Goal: Task Accomplishment & Management: Complete application form

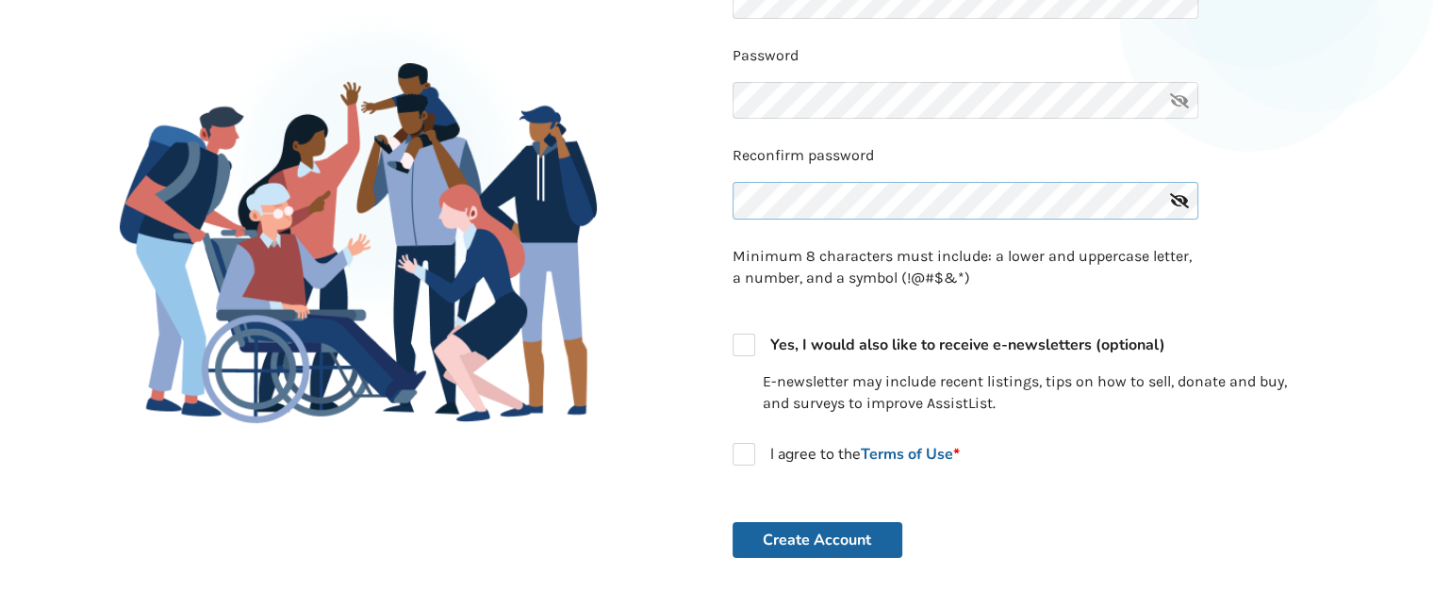
scroll to position [315, 0]
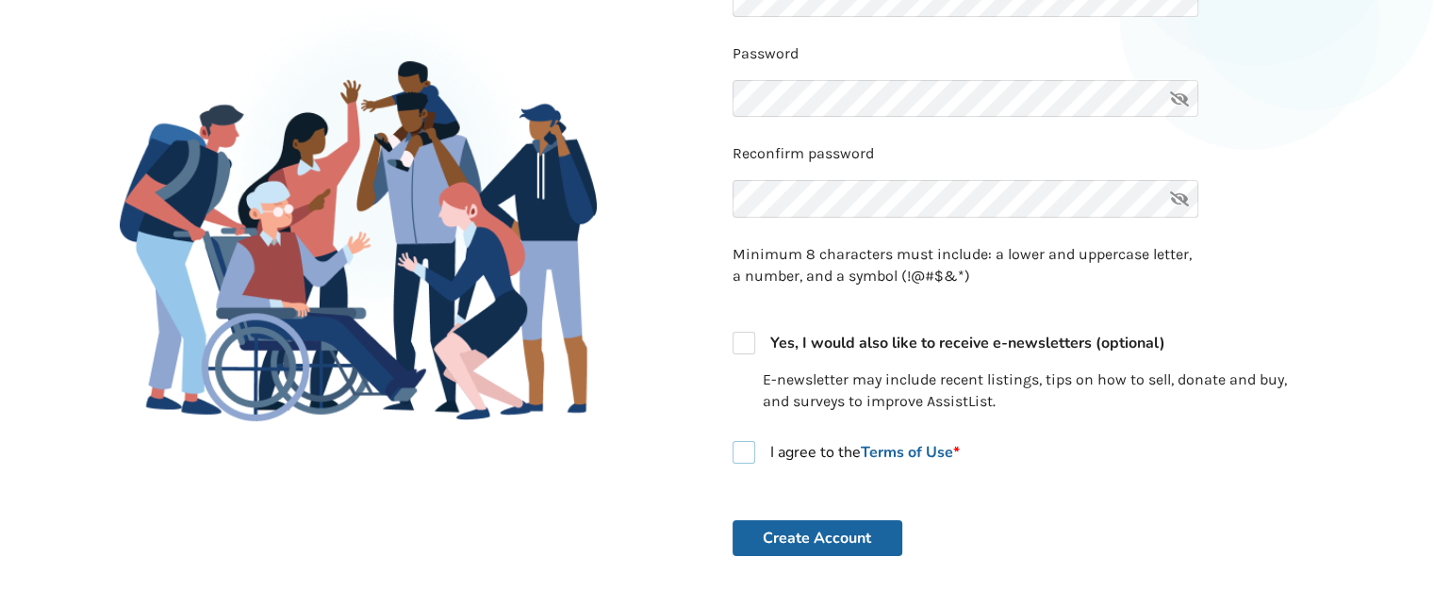
click at [745, 461] on label "I agree to the Terms of Use *" at bounding box center [846, 452] width 227 height 23
checkbox input "true"
click at [803, 531] on button "Create Account" at bounding box center [818, 538] width 170 height 36
click at [864, 545] on button "Create Account" at bounding box center [818, 538] width 170 height 36
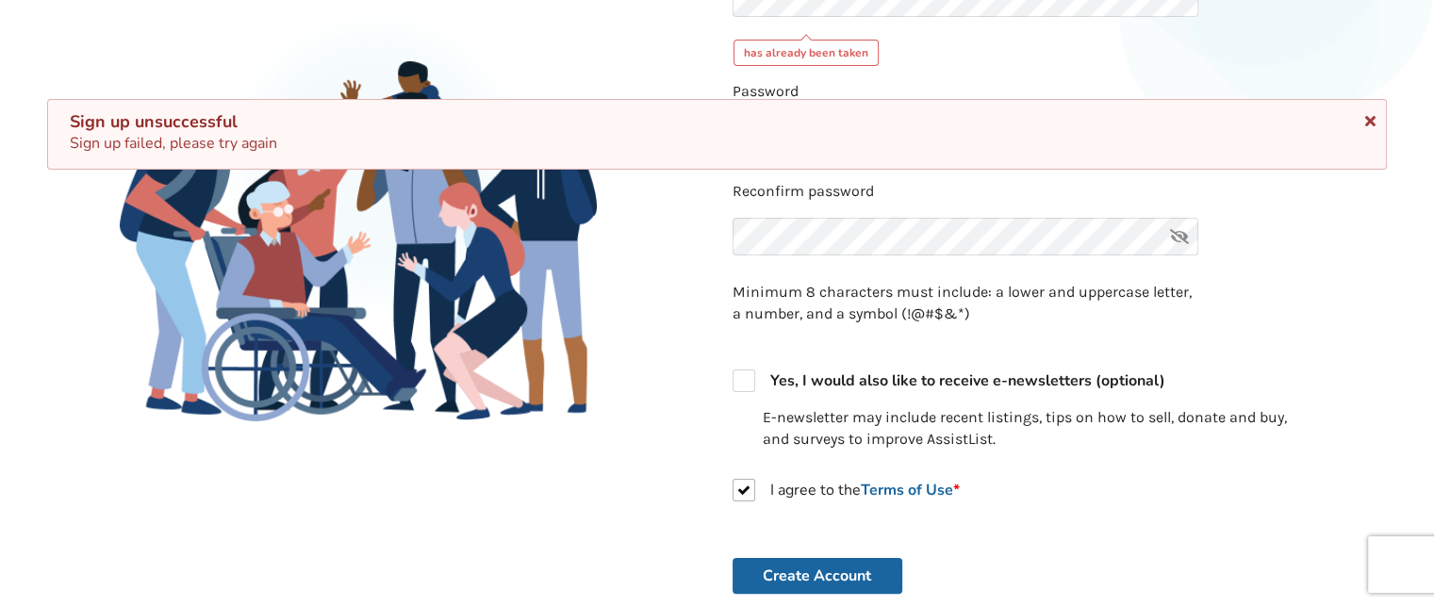
click at [1369, 118] on icon at bounding box center [1370, 117] width 18 height 15
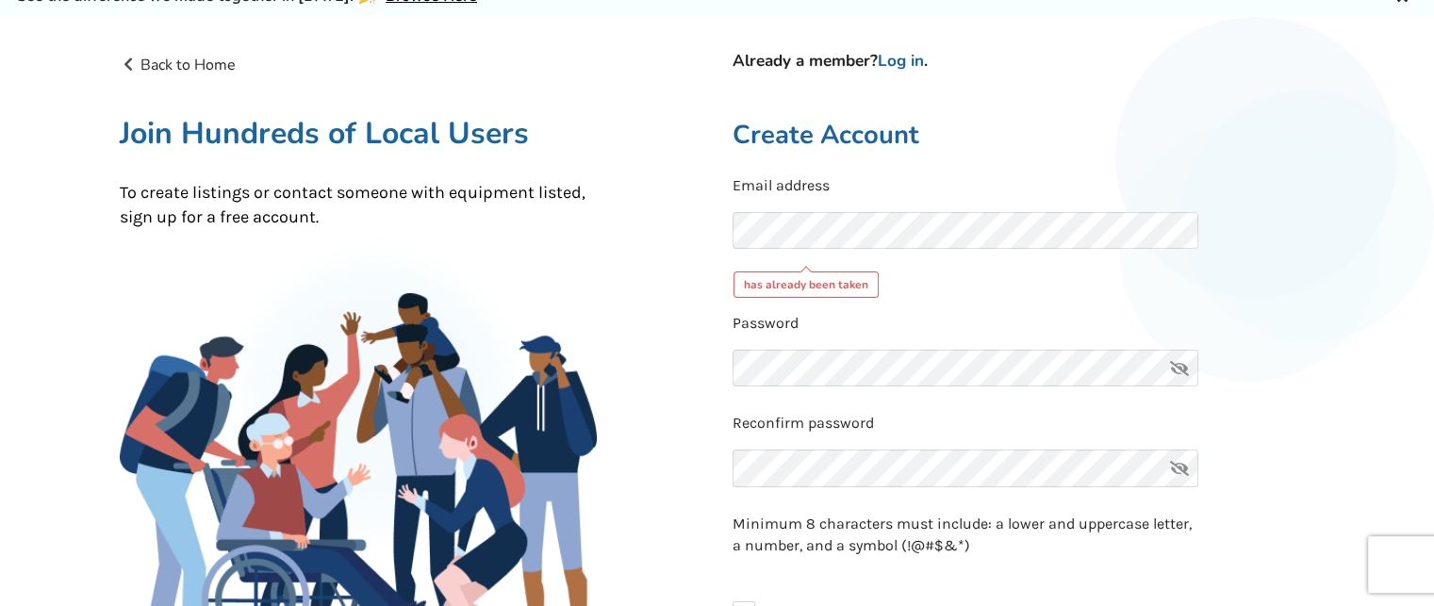
scroll to position [0, 0]
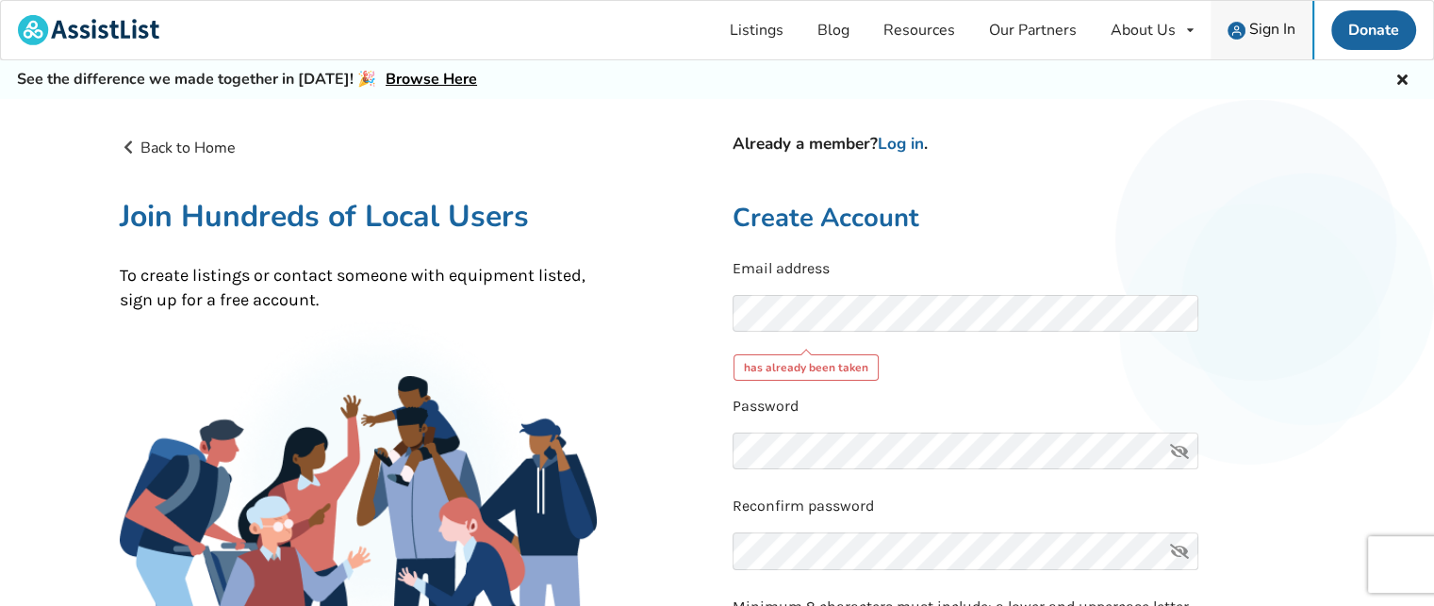
click at [1253, 35] on span "Sign In" at bounding box center [1272, 29] width 46 height 21
click at [909, 142] on link "Log in" at bounding box center [901, 144] width 46 height 22
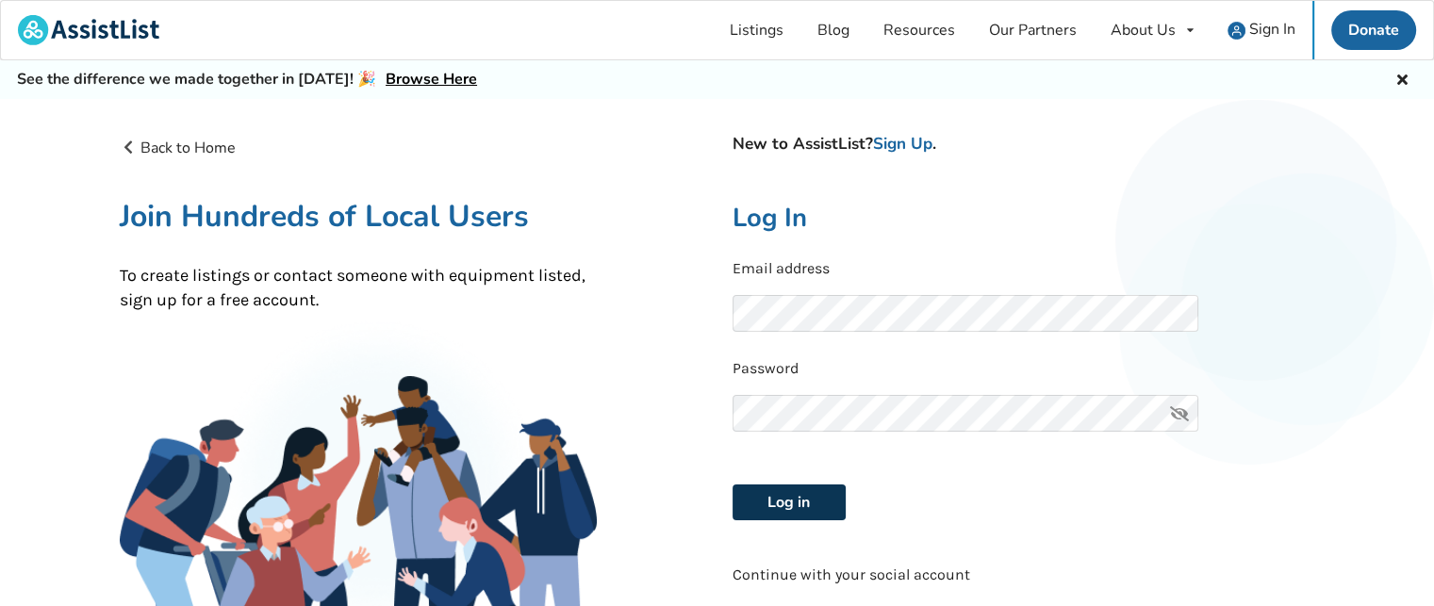
click at [807, 495] on button "Log in" at bounding box center [789, 503] width 113 height 36
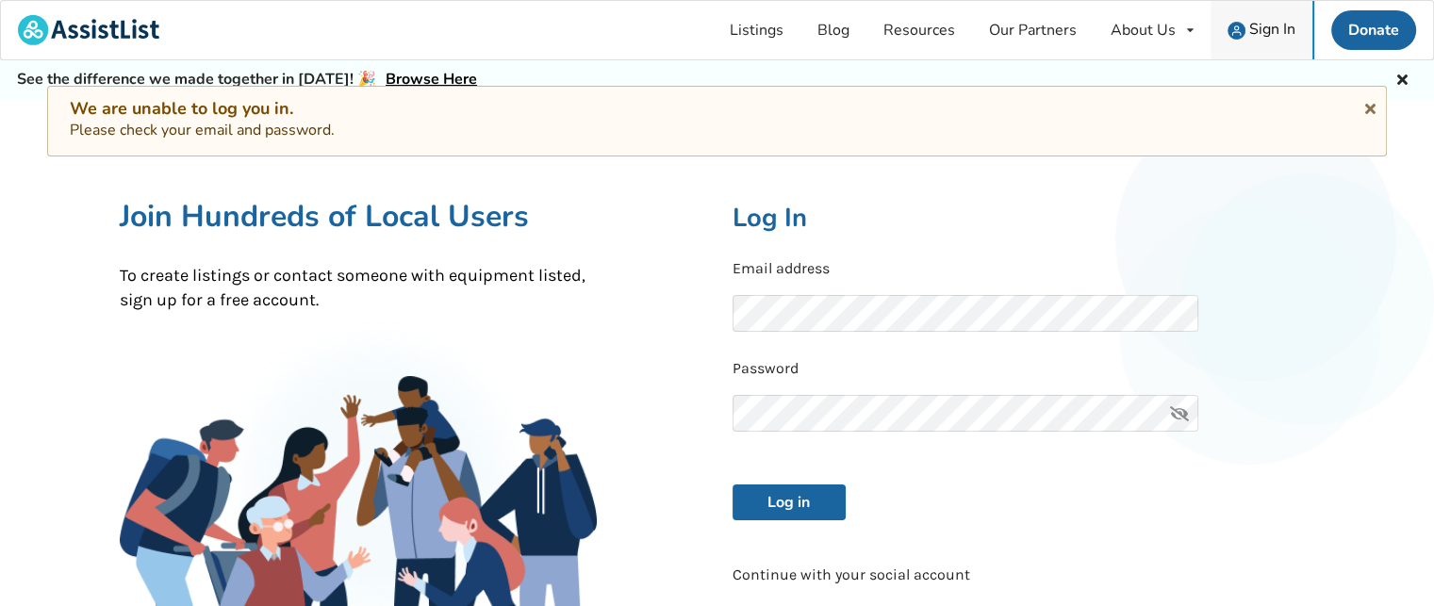
click at [1269, 31] on span "Sign In" at bounding box center [1272, 29] width 46 height 21
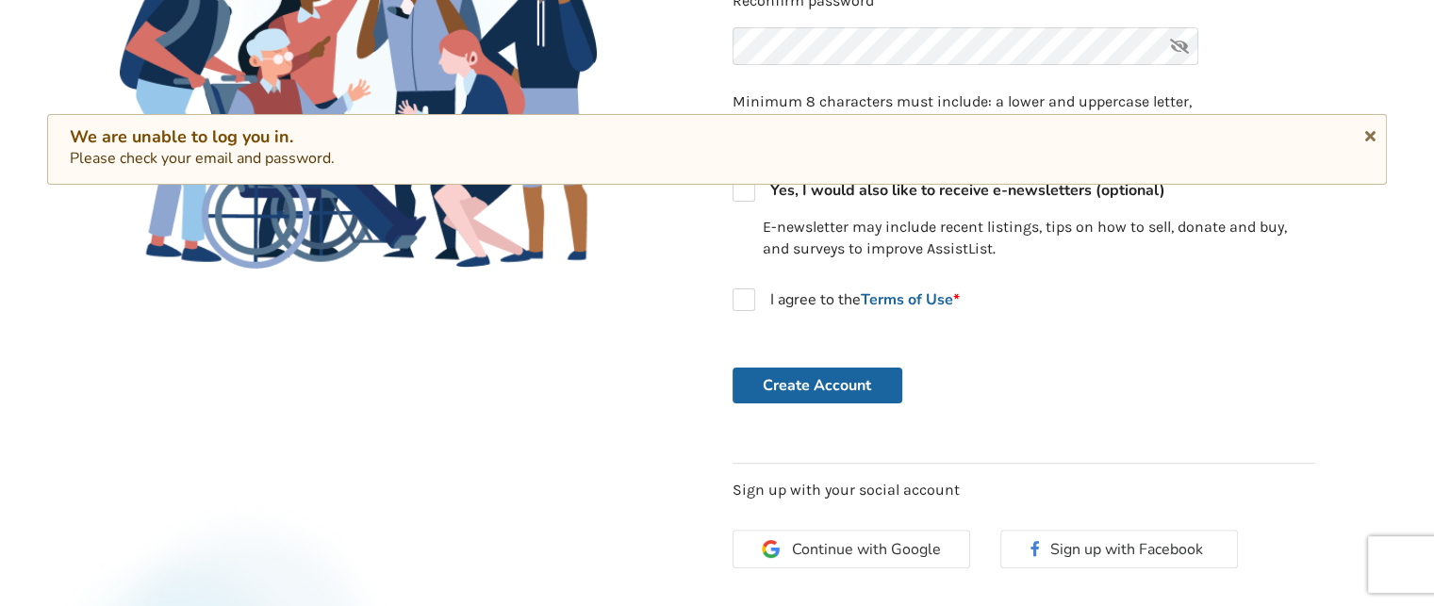
scroll to position [530, 0]
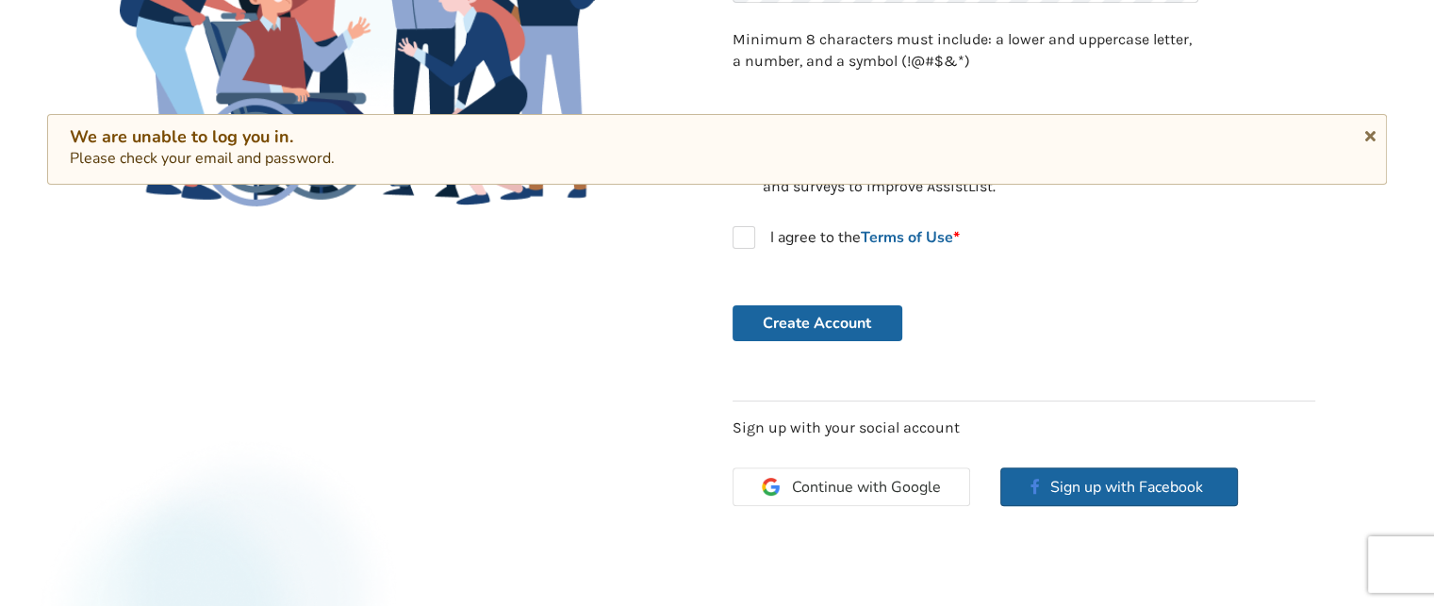
click at [1074, 484] on span "Sign up with Facebook" at bounding box center [1129, 487] width 159 height 21
